Goal: Information Seeking & Learning: Learn about a topic

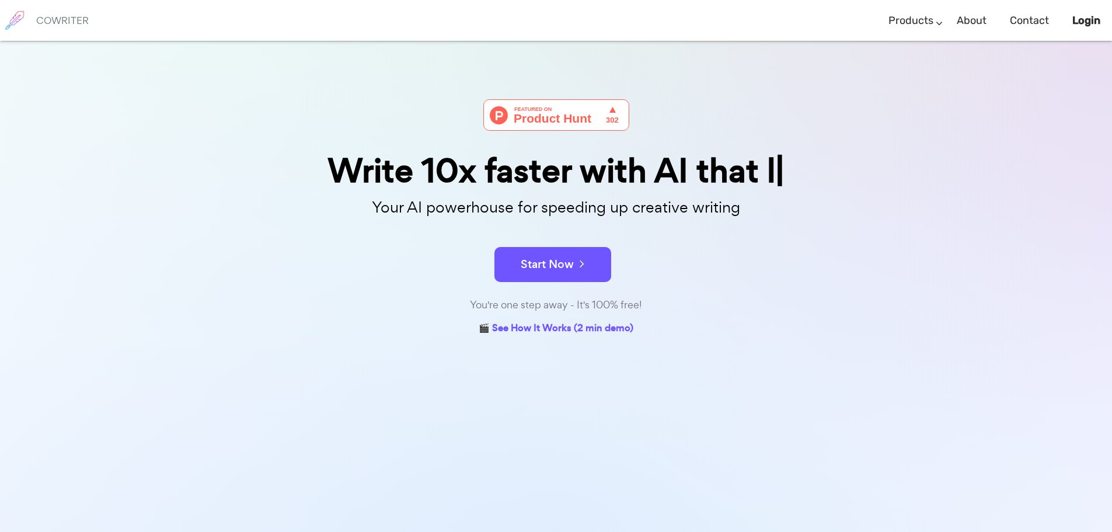
click at [535, 251] on button "Start Now" at bounding box center [552, 264] width 117 height 35
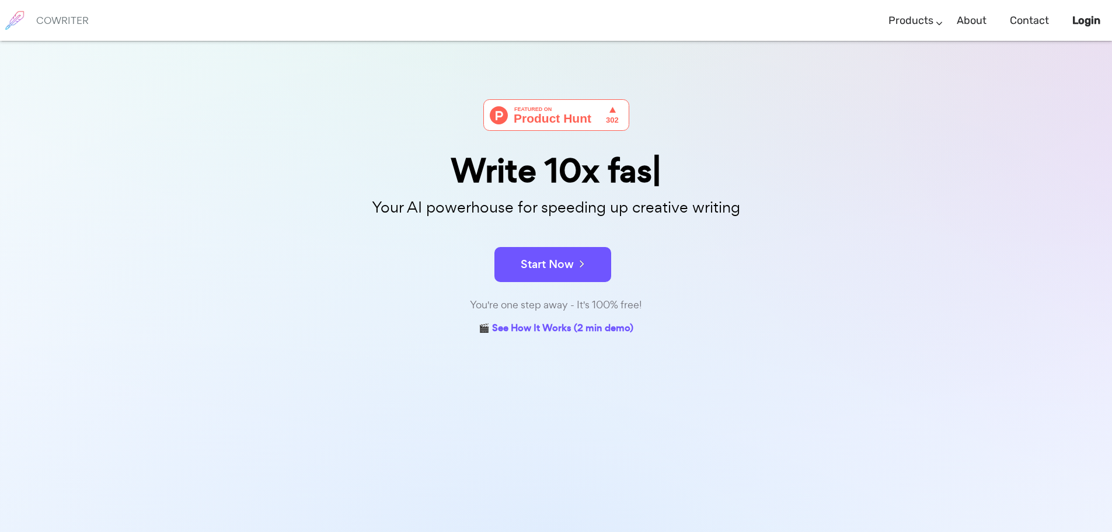
click at [535, 251] on button "Start Now" at bounding box center [552, 264] width 117 height 35
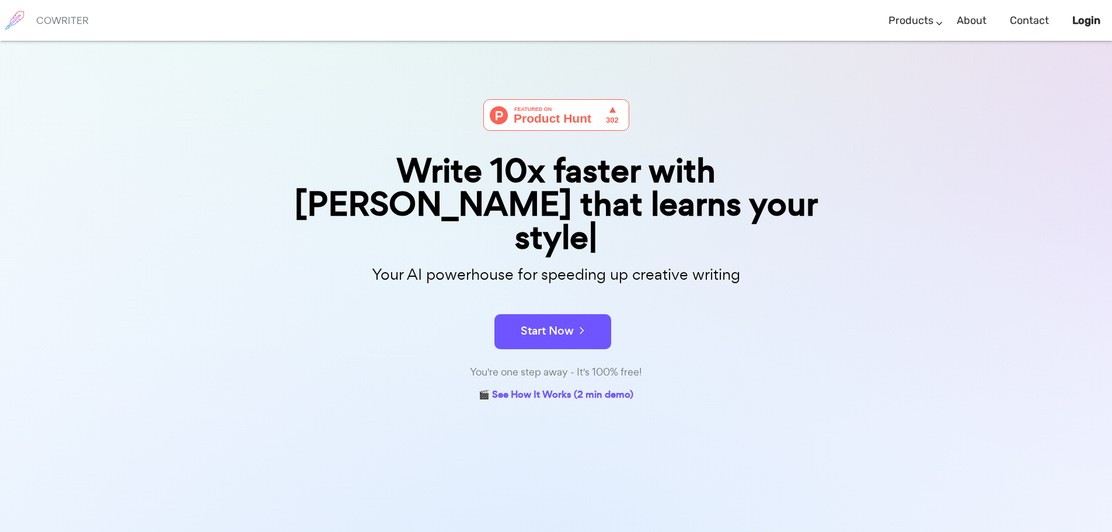
click at [541, 314] on button "Start Now" at bounding box center [552, 331] width 117 height 35
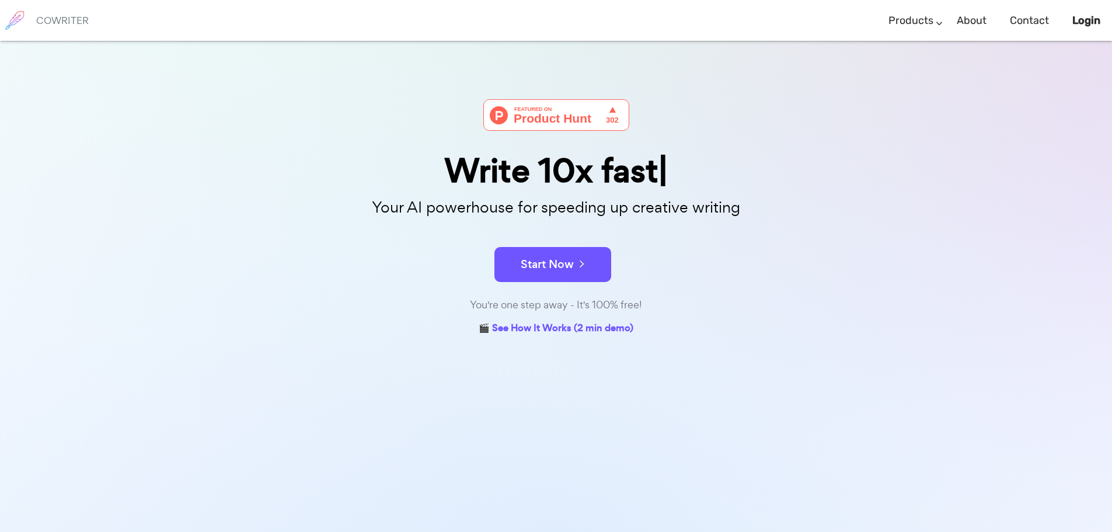
click at [572, 275] on button "Start Now" at bounding box center [552, 264] width 117 height 35
click at [600, 174] on div "Write Your AI powerhouse for speeding up creative writing Start Now You're one …" at bounding box center [556, 218] width 584 height 239
click at [573, 230] on div "Write 10x fast Your AI powerhouse for speeding up creative writing Start Now Yo…" at bounding box center [556, 218] width 584 height 239
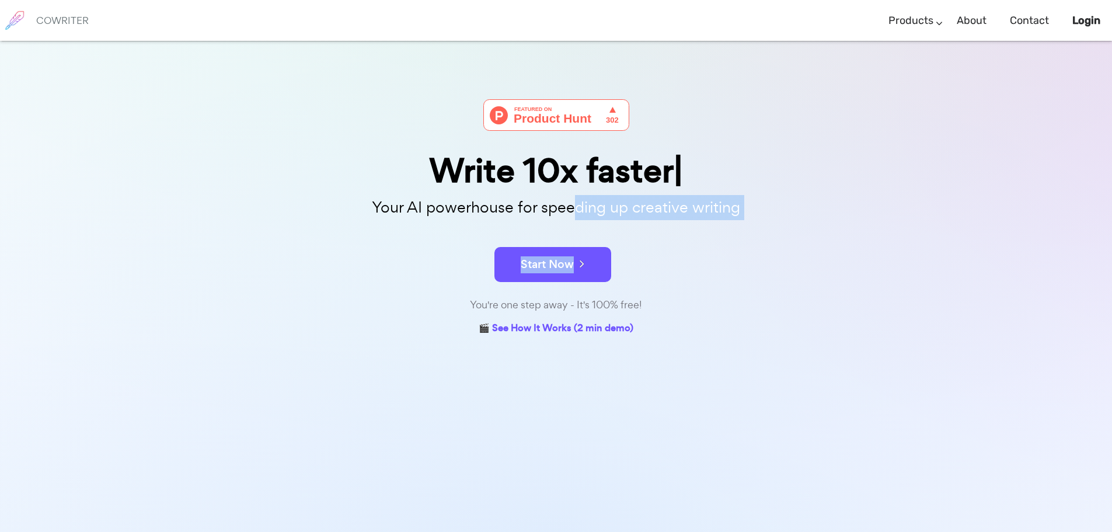
click at [577, 261] on icon at bounding box center [579, 263] width 11 height 13
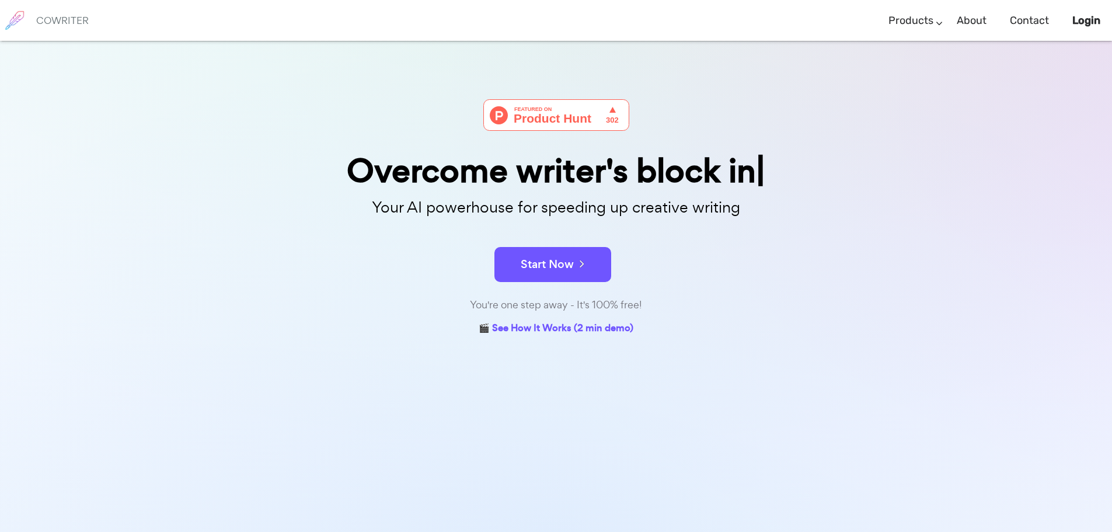
click at [590, 274] on button "Start Now" at bounding box center [552, 264] width 117 height 35
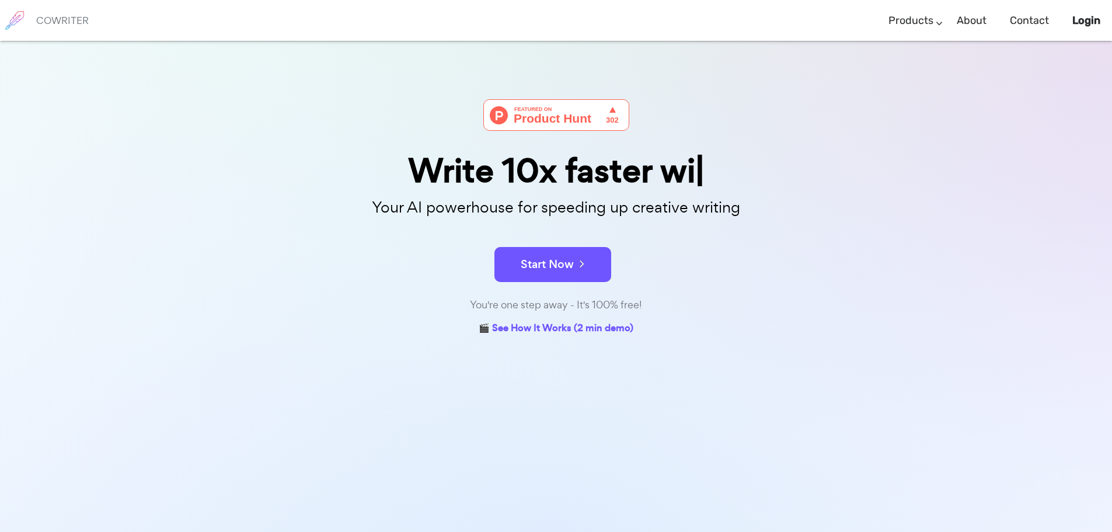
click at [53, 22] on h6 "COWRITER" at bounding box center [62, 20] width 53 height 11
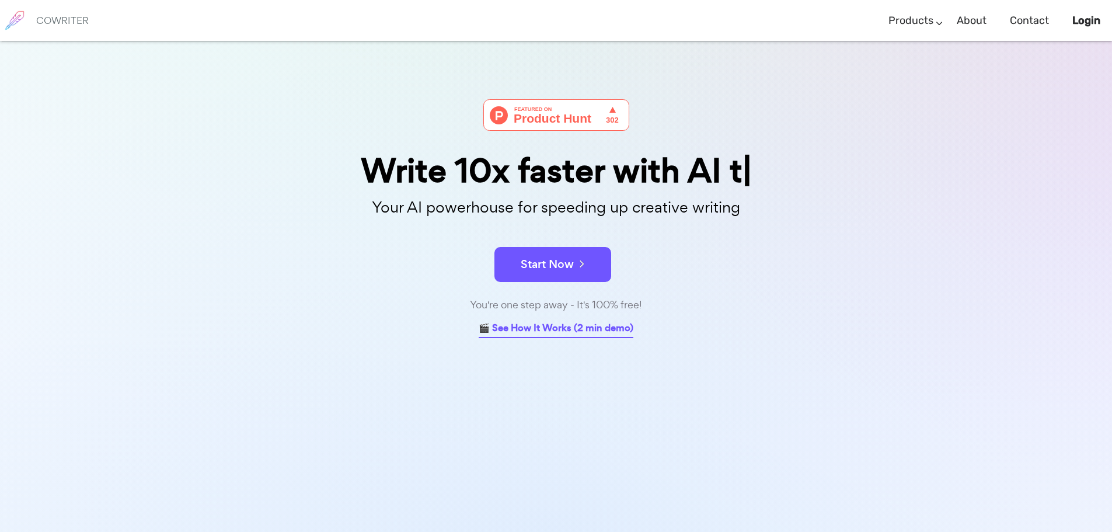
click at [547, 332] on link "🎬 See How It Works (2 min demo)" at bounding box center [555, 329] width 155 height 18
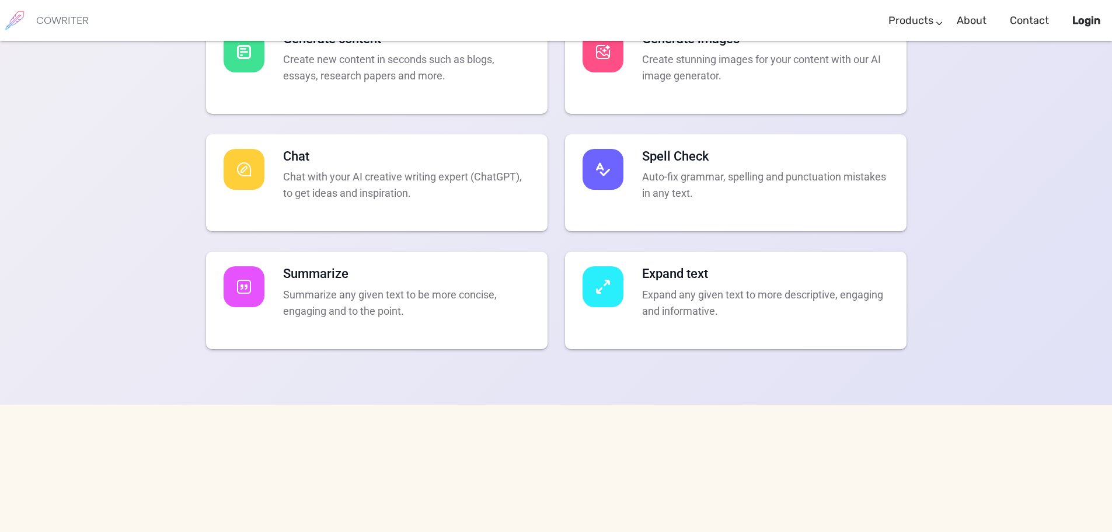
scroll to position [2544, 0]
